Goal: Find specific page/section: Find specific page/section

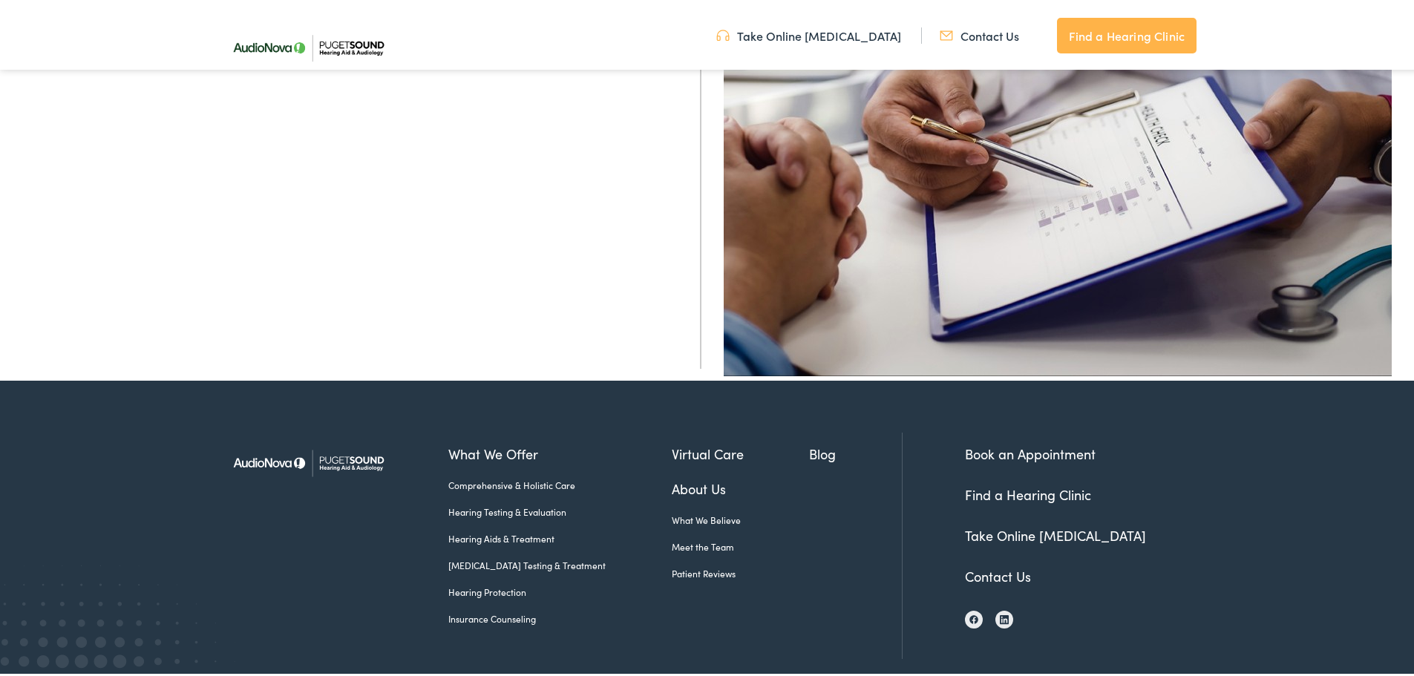
scroll to position [593, 0]
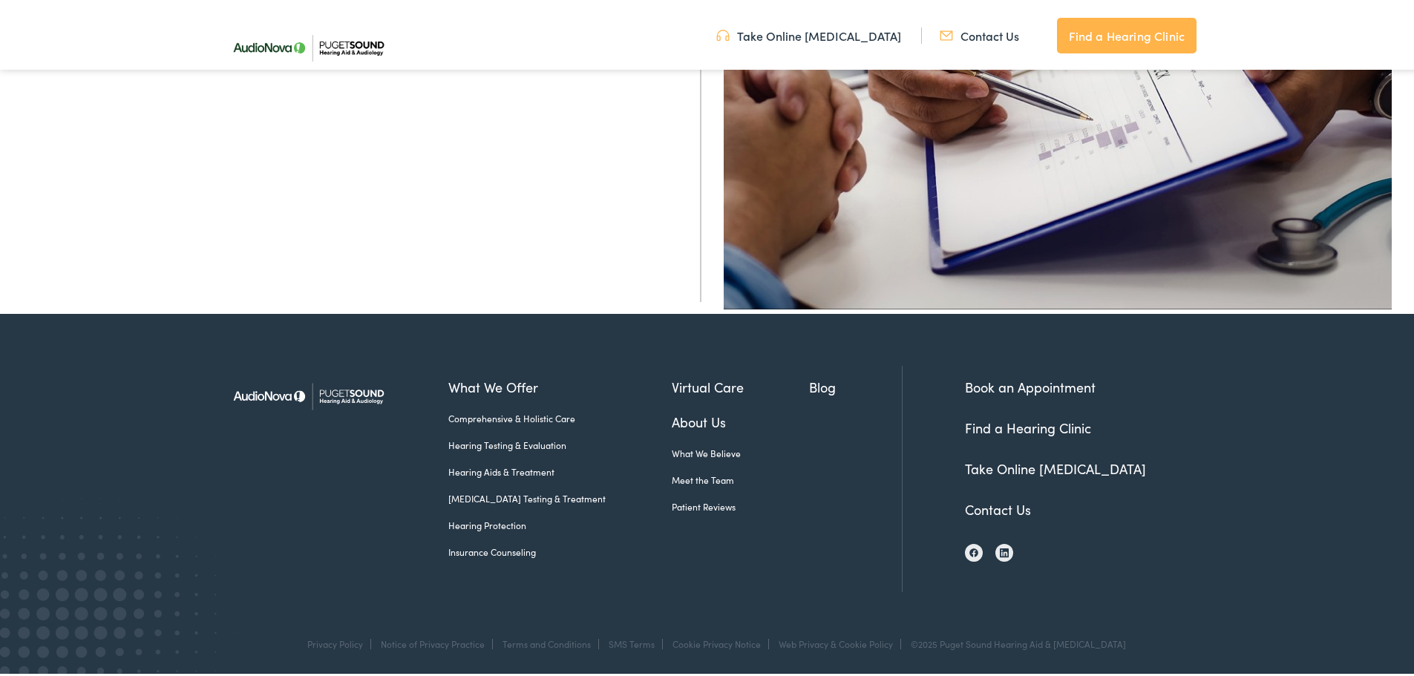
click at [689, 422] on link "About Us" at bounding box center [741, 419] width 138 height 20
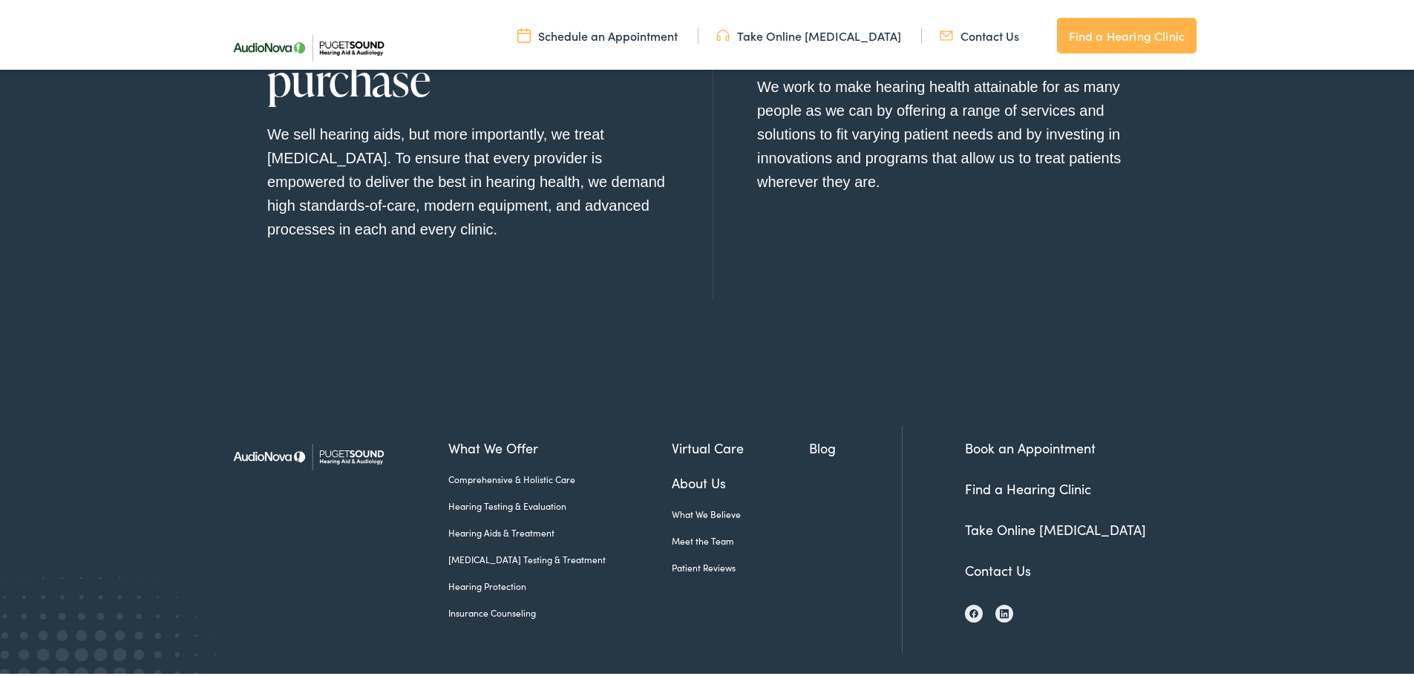
scroll to position [1749, 0]
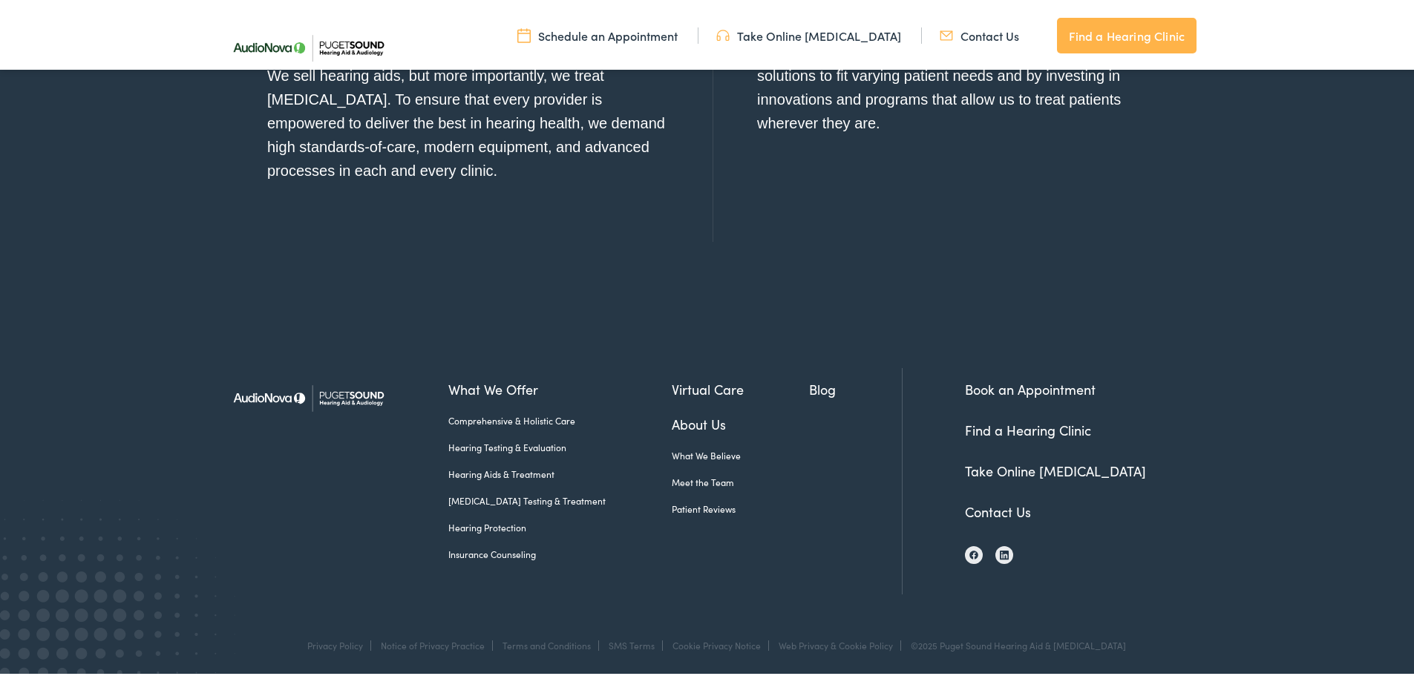
click at [990, 501] on link "Contact Us" at bounding box center [998, 509] width 66 height 19
